Goal: Task Accomplishment & Management: Use online tool/utility

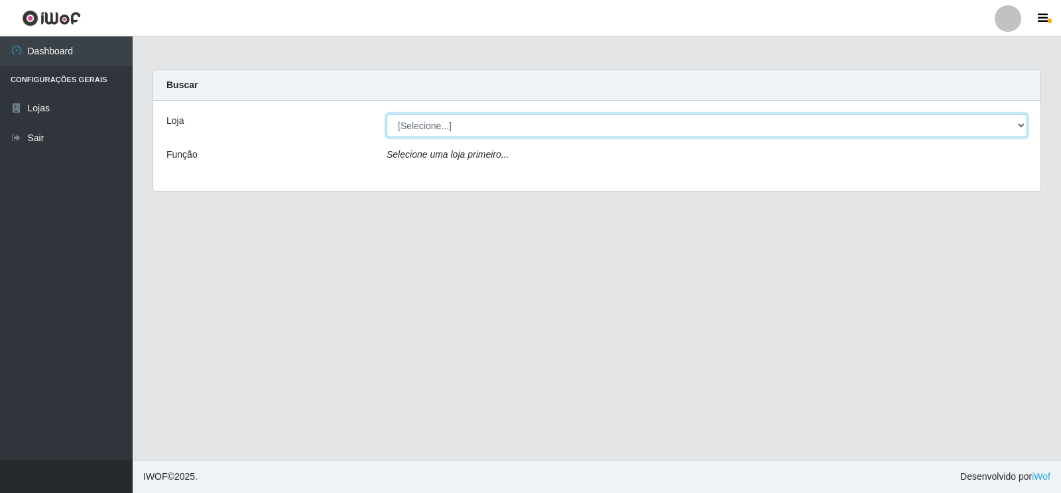
click at [1021, 122] on select "[Selecione...] Atacado Vem - [STREET_ADDRESS]" at bounding box center [707, 125] width 641 height 23
select select "455"
click at [387, 114] on select "[Selecione...] Atacado Vem - [STREET_ADDRESS]" at bounding box center [707, 125] width 641 height 23
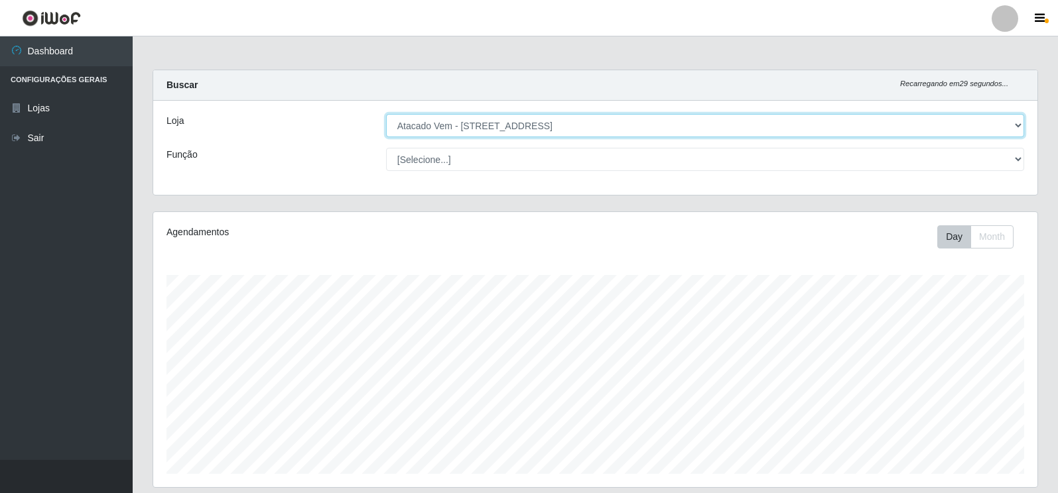
scroll to position [275, 884]
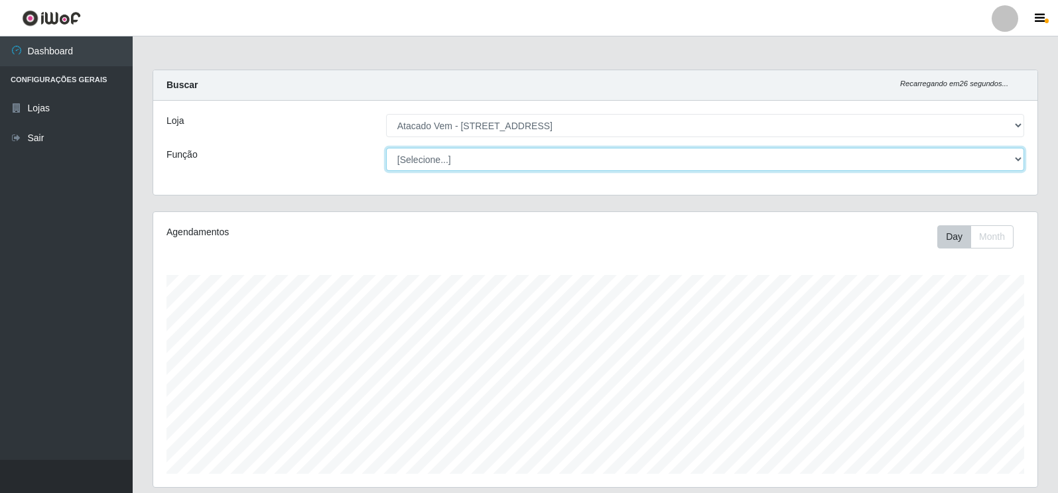
click at [1019, 157] on select "[Selecione...] Carregador e Descarregador de Caminhão Carregador e Descarregado…" at bounding box center [705, 159] width 638 height 23
select select "82"
click at [386, 148] on select "[Selecione...] Carregador e Descarregador de Caminhão Carregador e Descarregado…" at bounding box center [705, 159] width 638 height 23
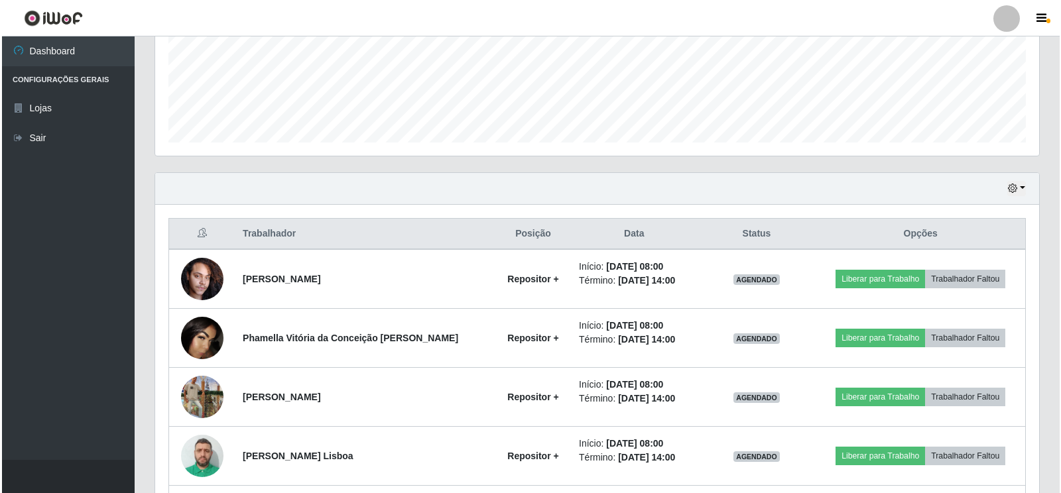
scroll to position [464, 0]
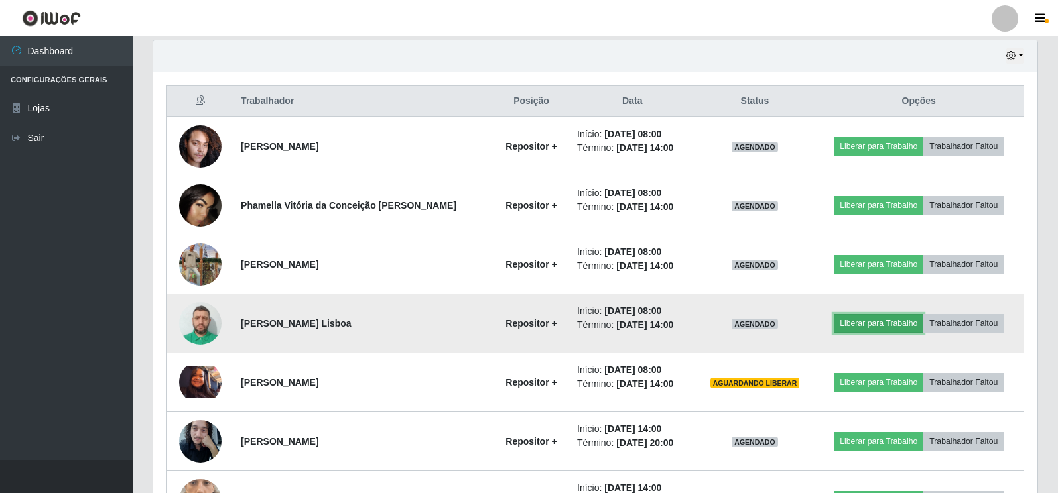
click at [881, 324] on button "Liberar para Trabalho" at bounding box center [879, 323] width 90 height 19
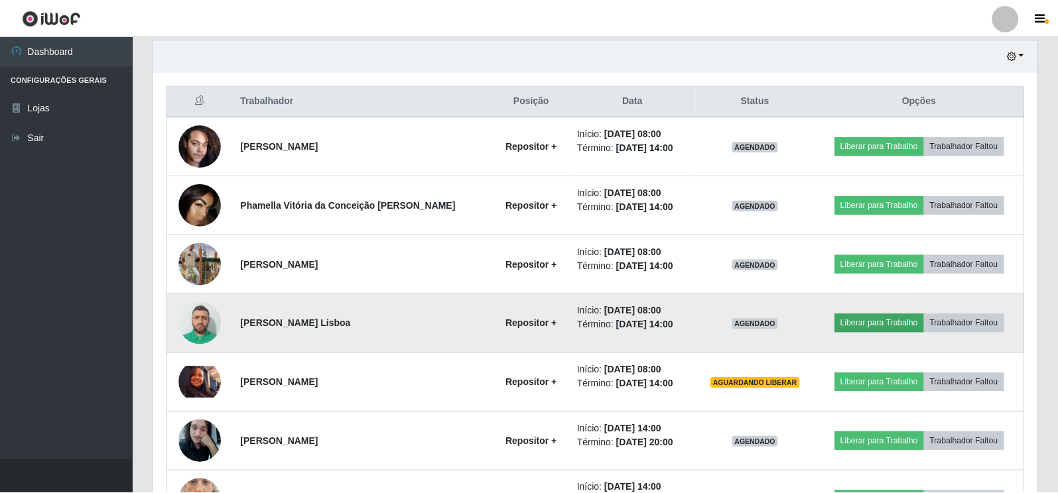
scroll to position [275, 876]
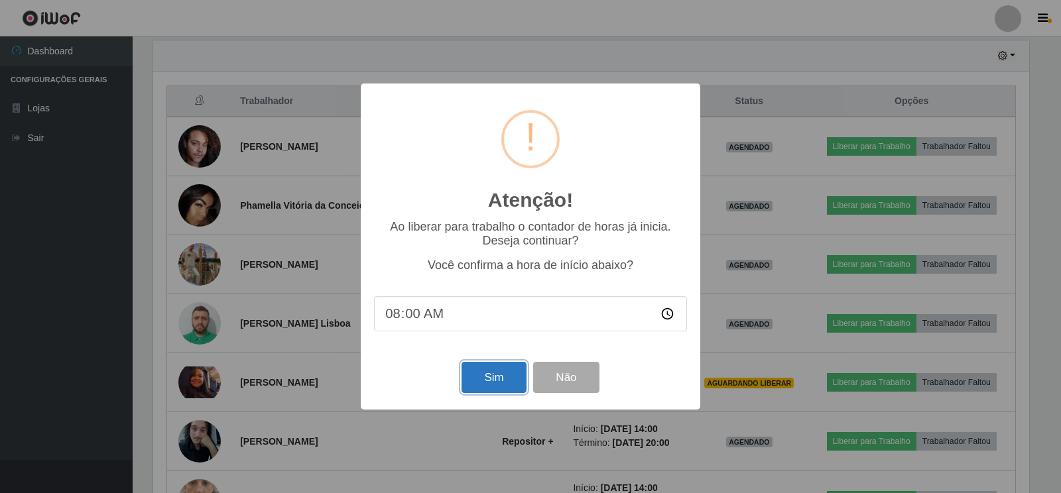
click at [497, 379] on button "Sim" at bounding box center [494, 377] width 64 height 31
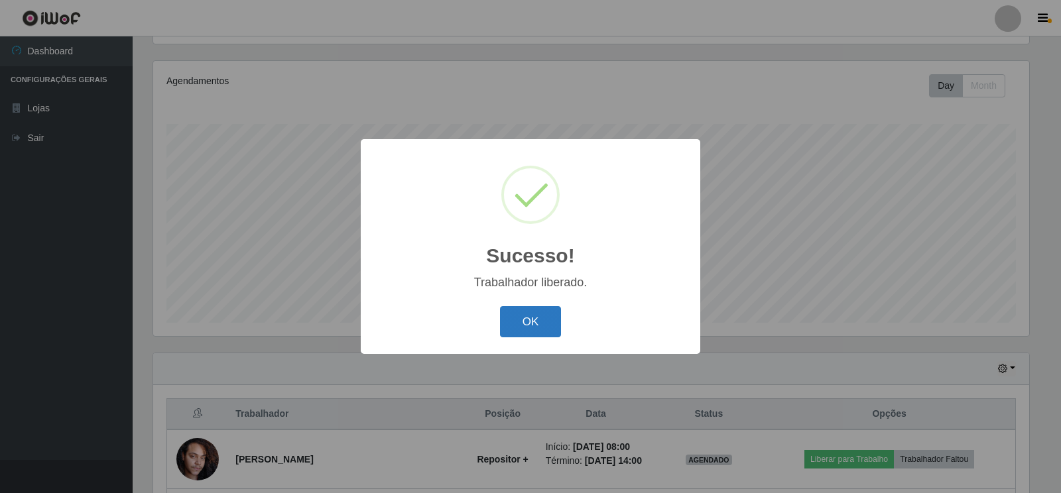
click at [526, 318] on button "OK" at bounding box center [531, 321] width 62 height 31
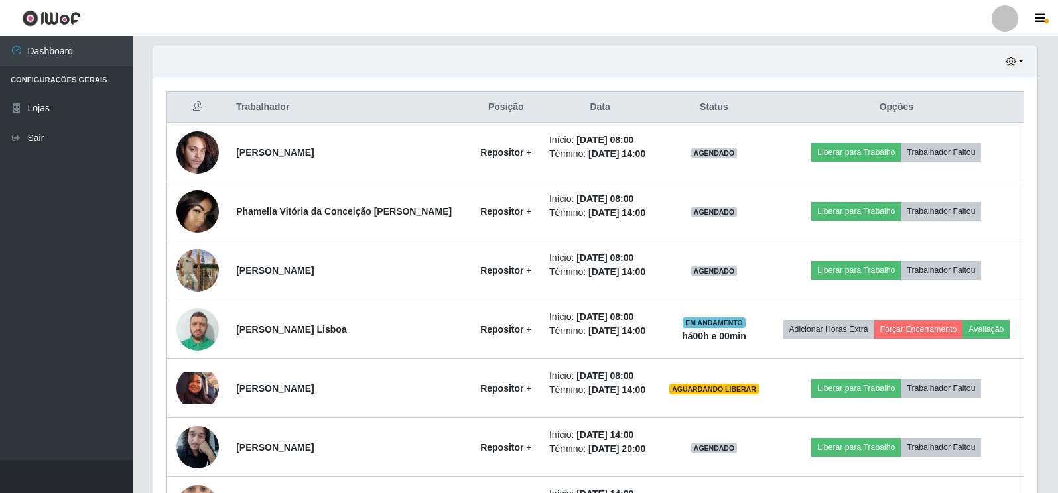
scroll to position [483, 0]
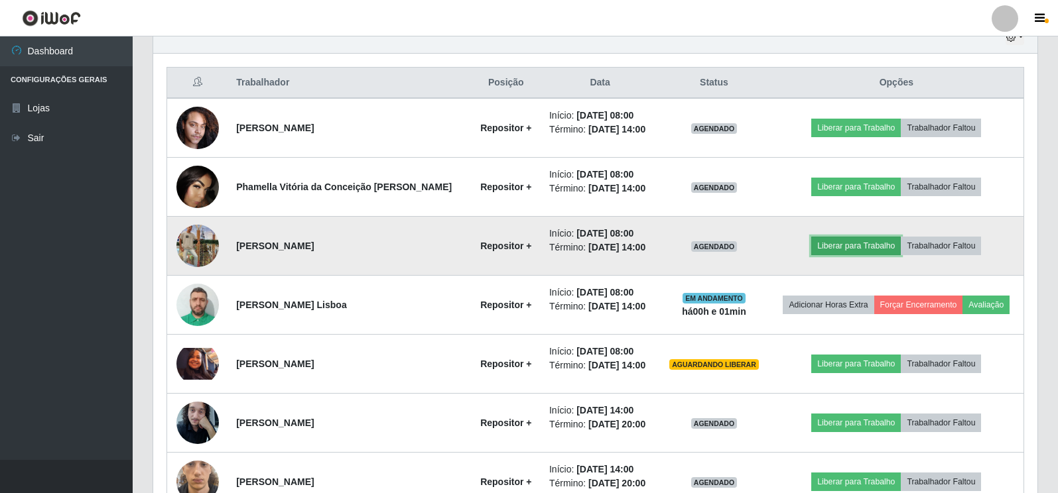
click at [854, 249] on button "Liberar para Trabalho" at bounding box center [856, 246] width 90 height 19
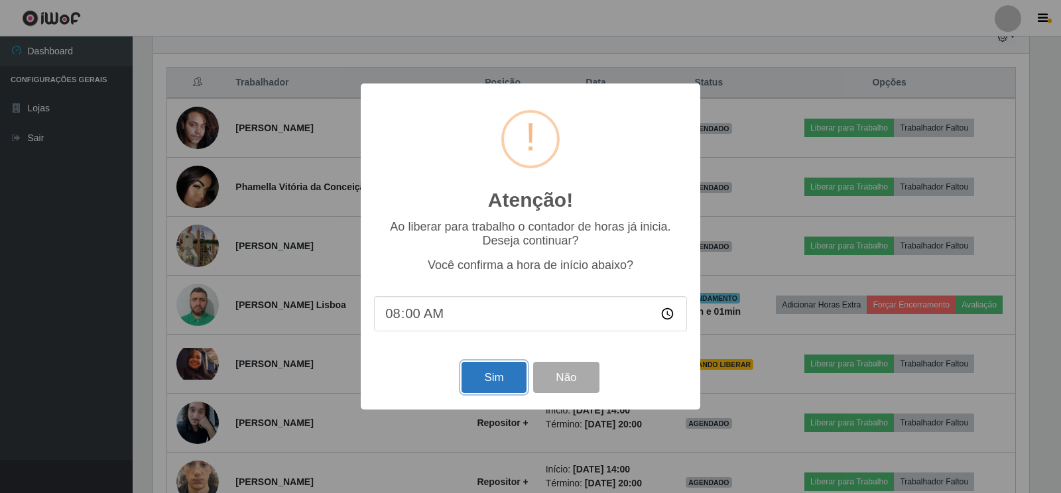
click at [500, 383] on button "Sim" at bounding box center [494, 377] width 64 height 31
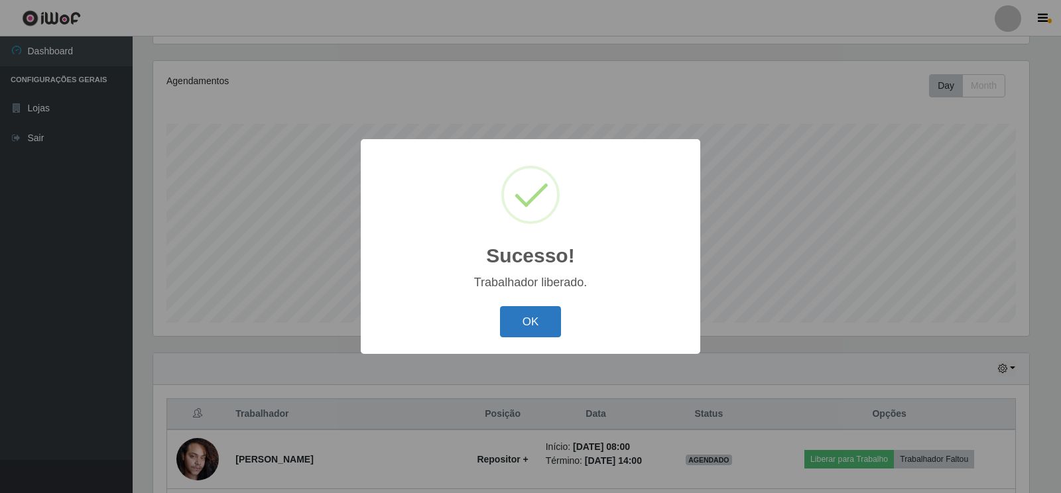
click at [521, 320] on button "OK" at bounding box center [531, 321] width 62 height 31
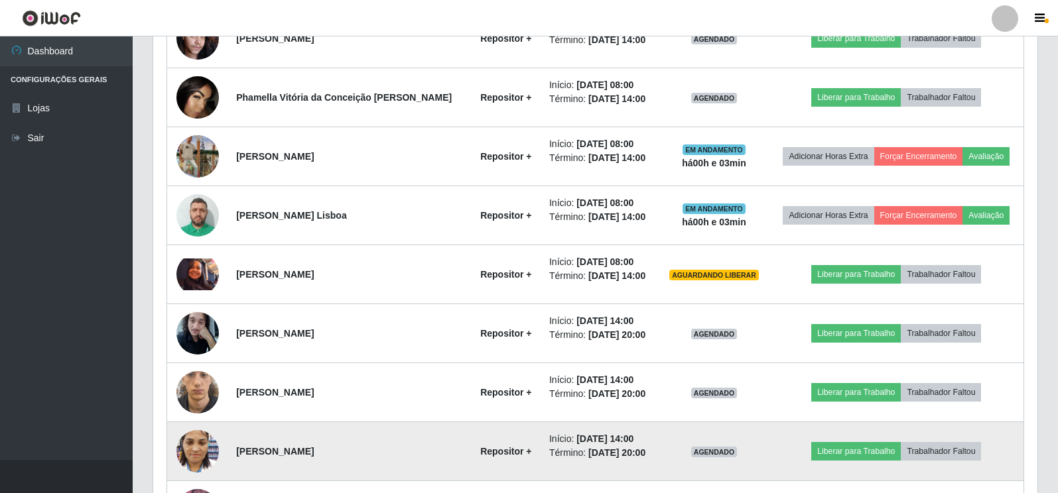
scroll to position [549, 0]
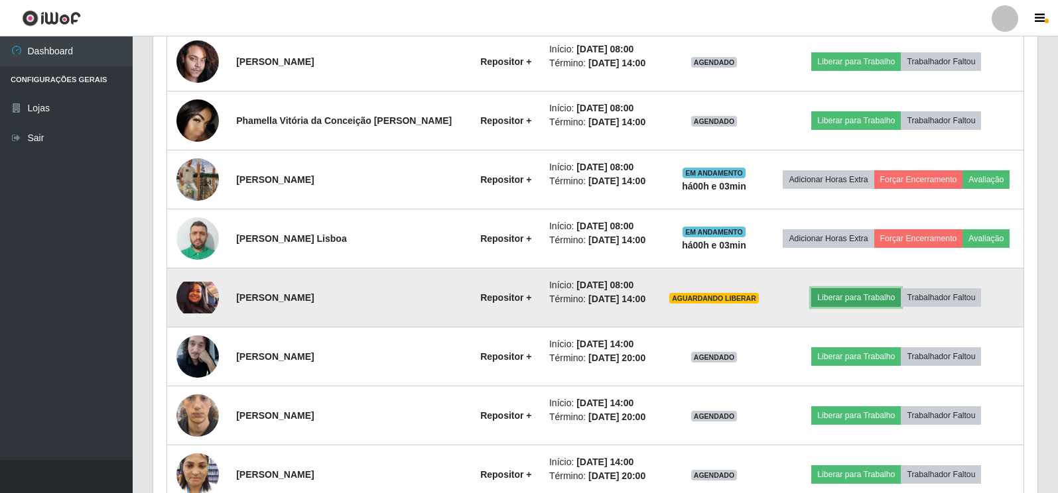
click at [846, 296] on button "Liberar para Trabalho" at bounding box center [856, 297] width 90 height 19
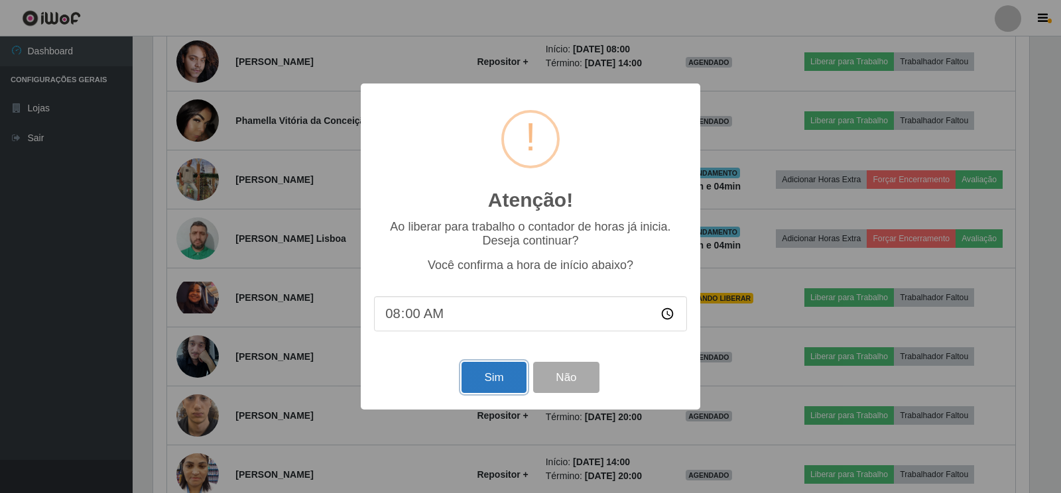
click at [485, 385] on button "Sim" at bounding box center [494, 377] width 64 height 31
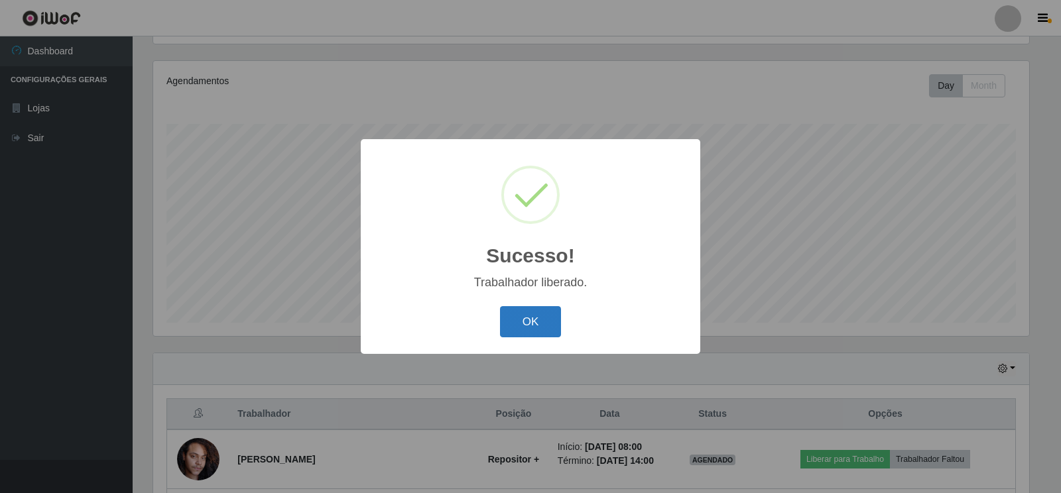
click at [530, 322] on button "OK" at bounding box center [531, 321] width 62 height 31
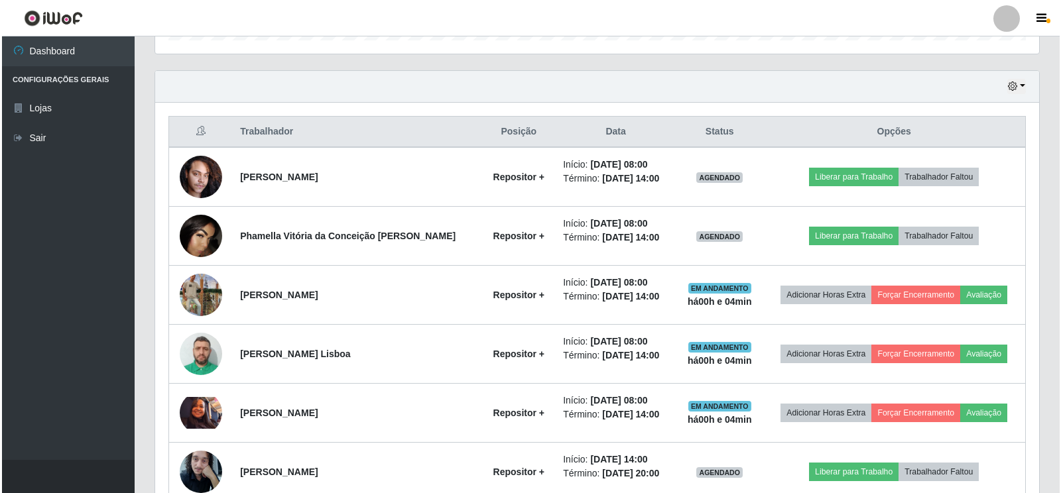
scroll to position [410, 0]
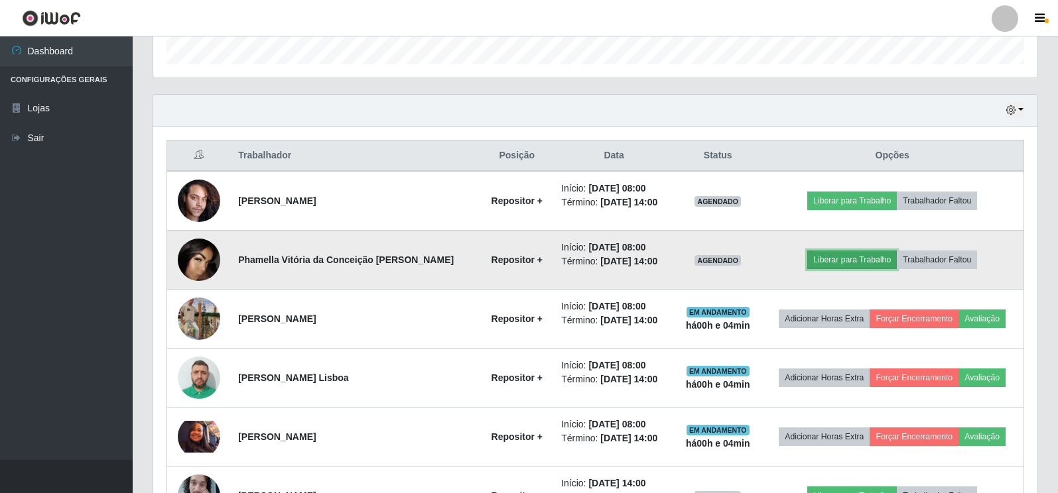
click at [847, 260] on button "Liberar para Trabalho" at bounding box center [852, 260] width 90 height 19
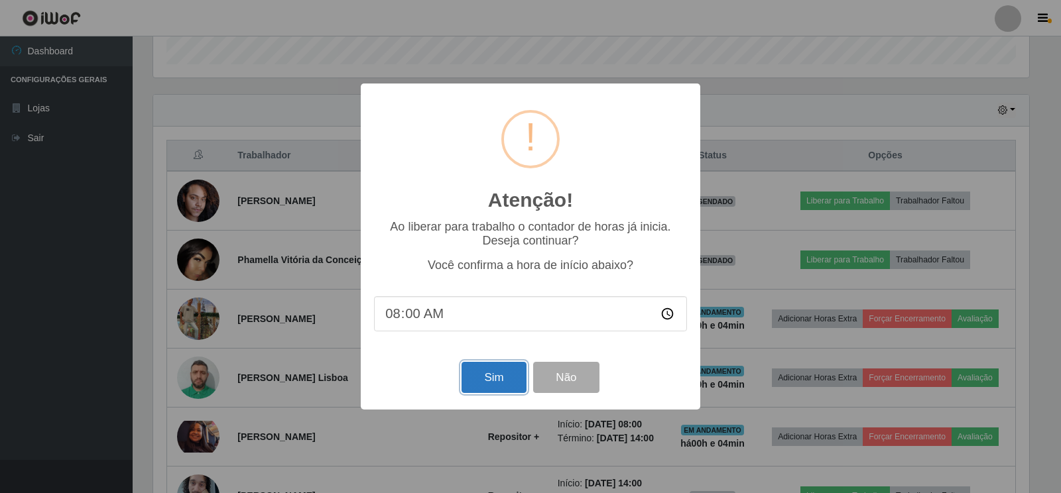
click at [484, 381] on button "Sim" at bounding box center [494, 377] width 64 height 31
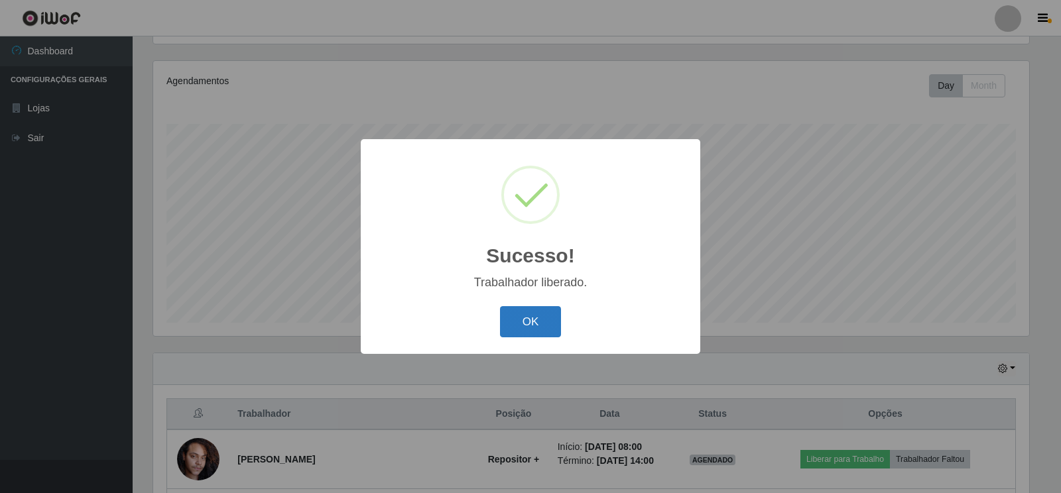
click at [541, 322] on button "OK" at bounding box center [531, 321] width 62 height 31
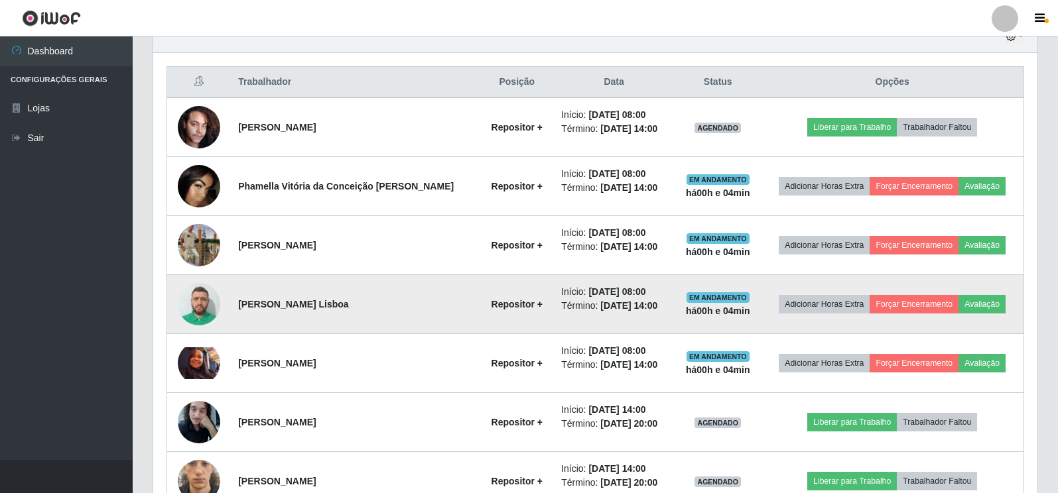
scroll to position [483, 0]
